Goal: Task Accomplishment & Management: Use online tool/utility

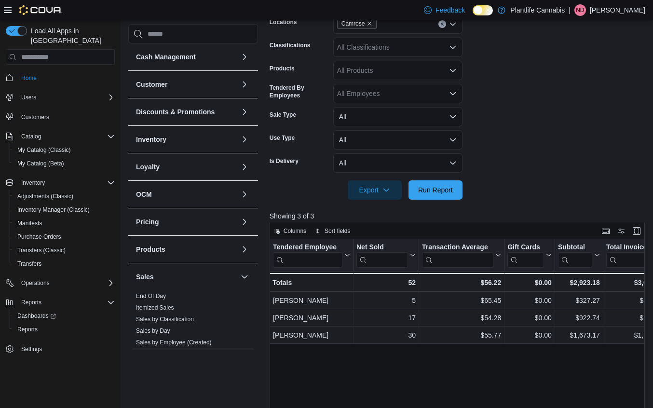
scroll to position [84, 0]
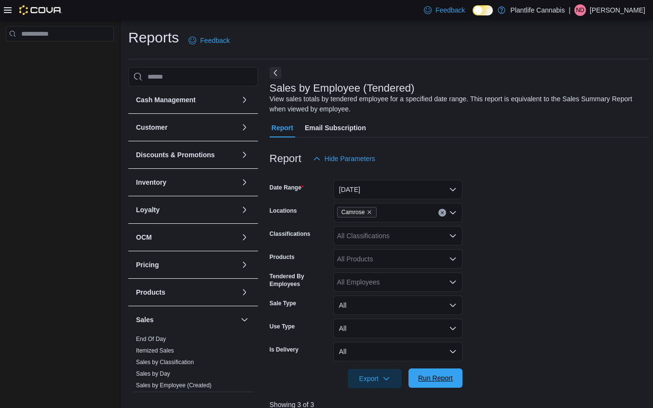
click at [438, 385] on span "Run Report" at bounding box center [435, 378] width 42 height 19
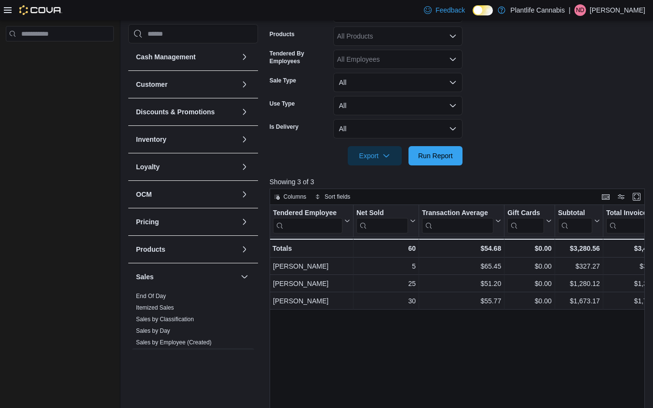
scroll to position [233, 0]
